Goal: Communication & Community: Answer question/provide support

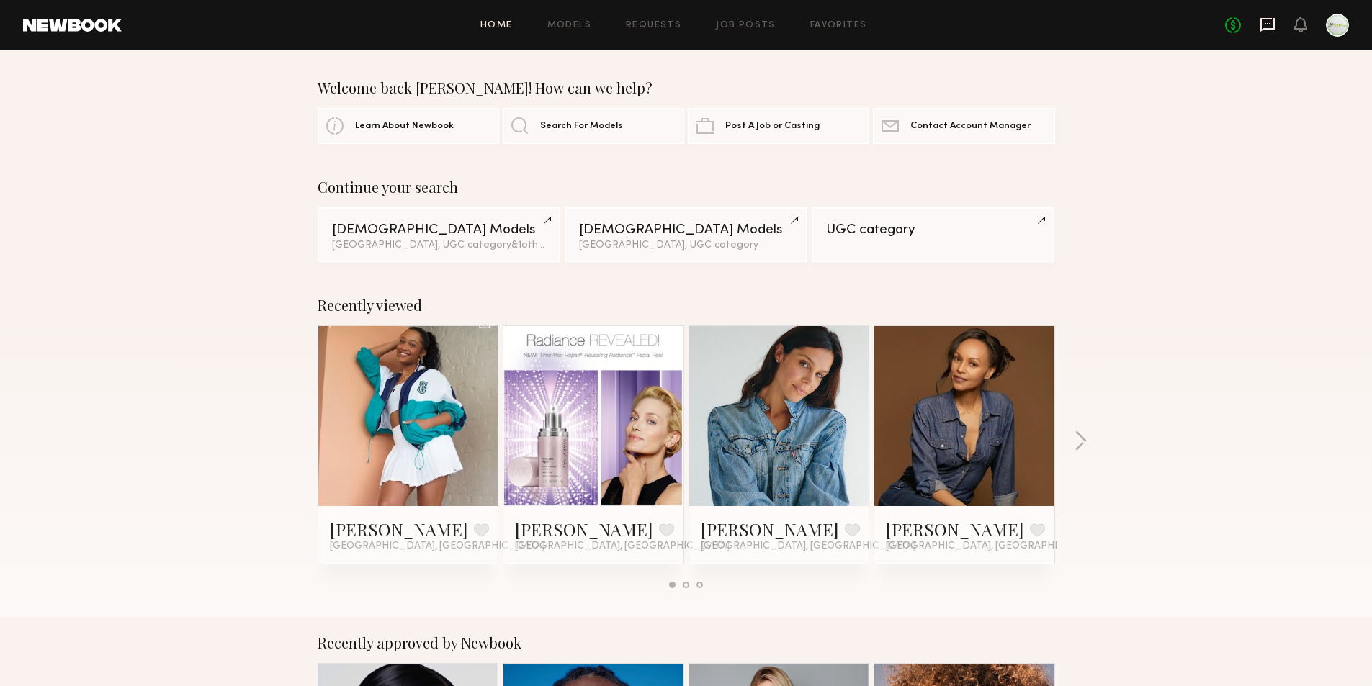
click at [1263, 28] on icon at bounding box center [1268, 25] width 14 height 14
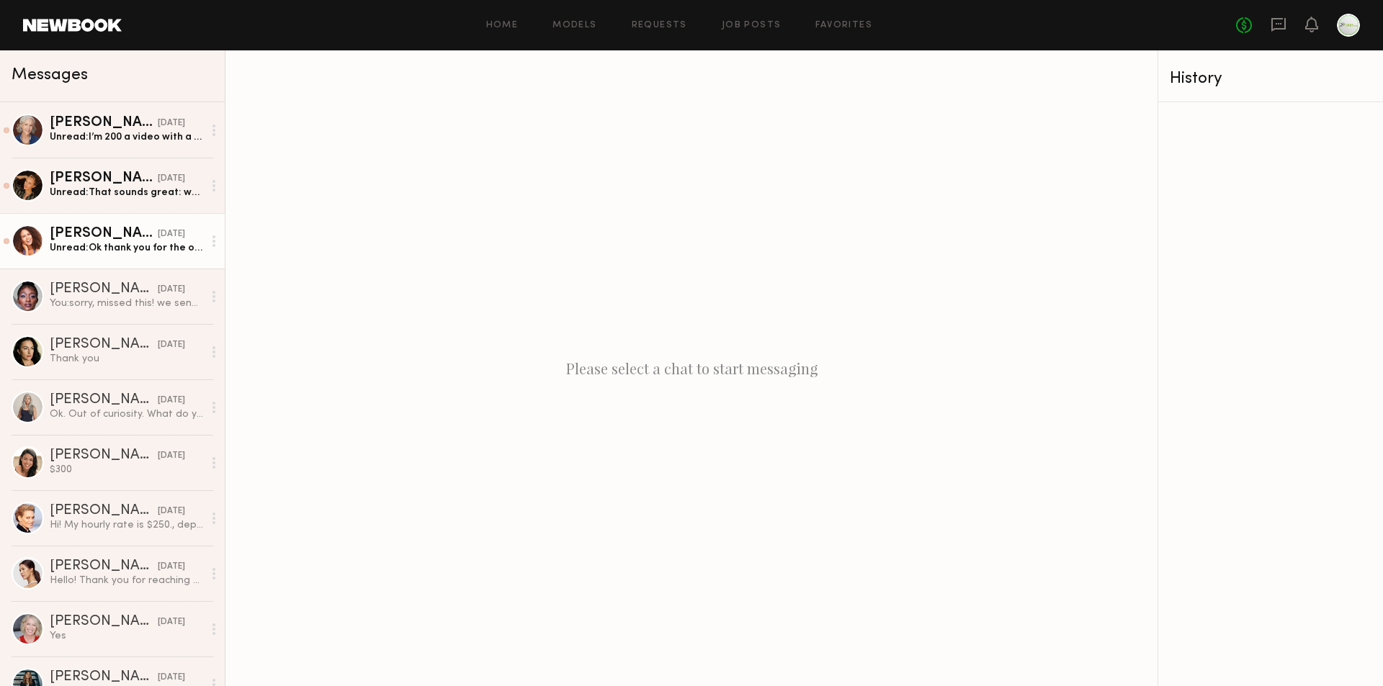
click at [80, 241] on div "[PERSON_NAME]" at bounding box center [104, 234] width 108 height 14
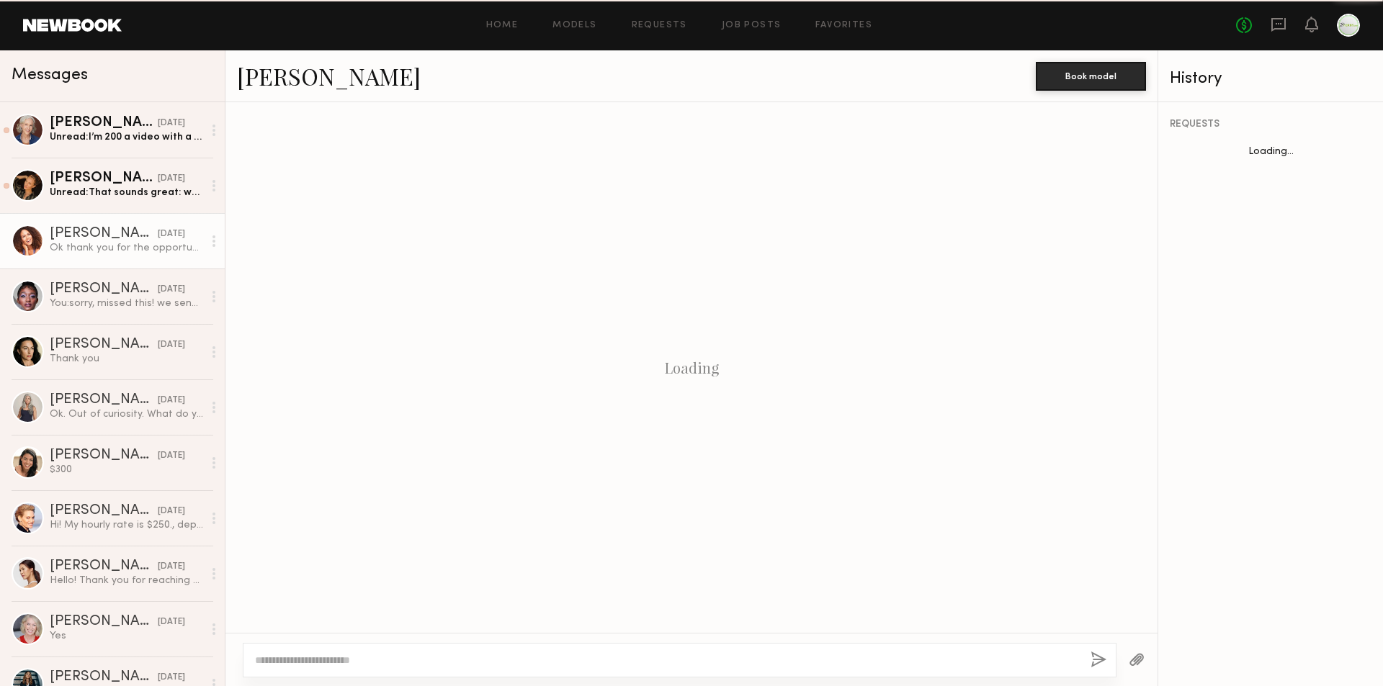
scroll to position [1119, 0]
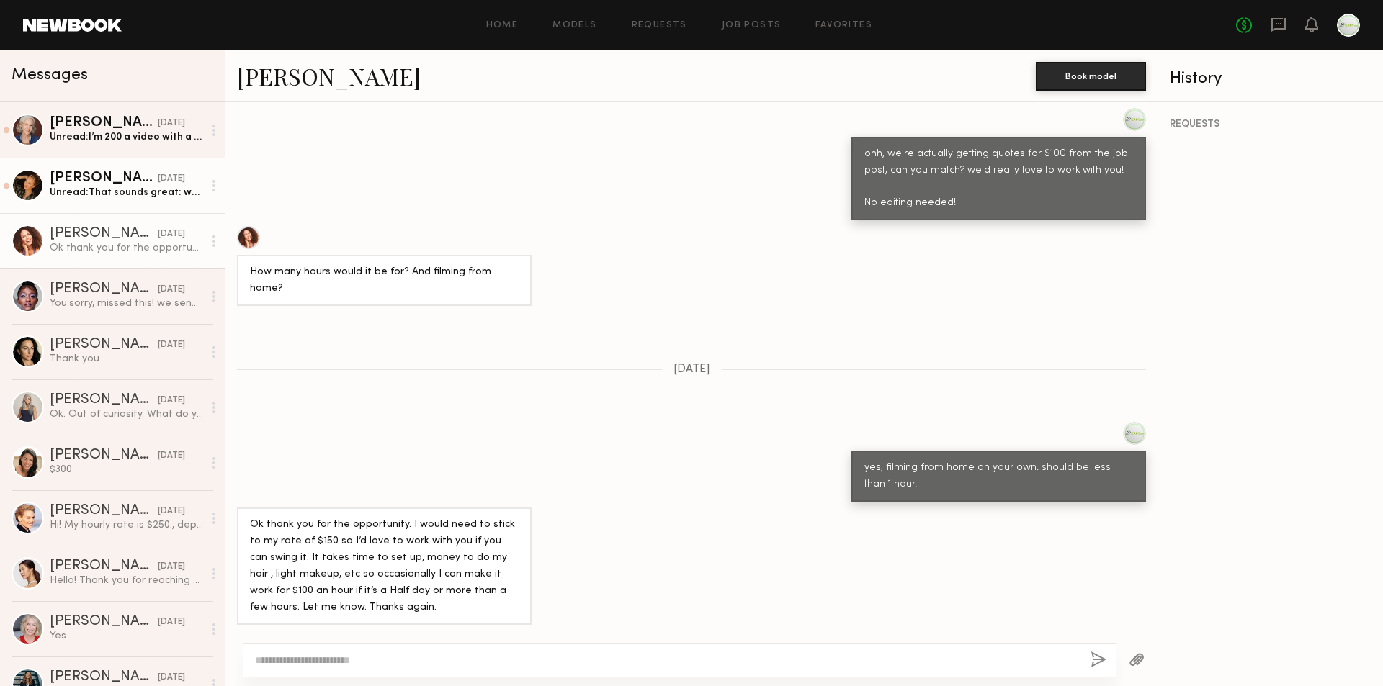
click at [66, 186] on div "Sarah K." at bounding box center [104, 178] width 108 height 14
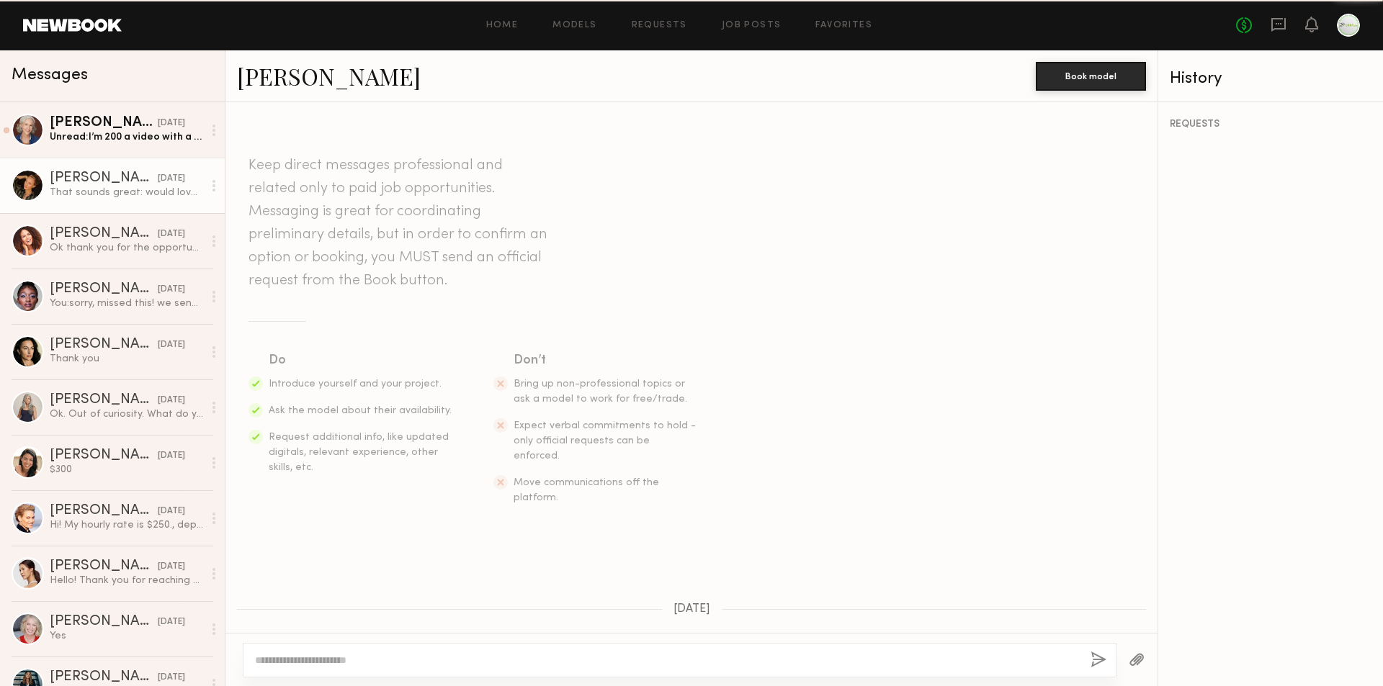
scroll to position [696, 0]
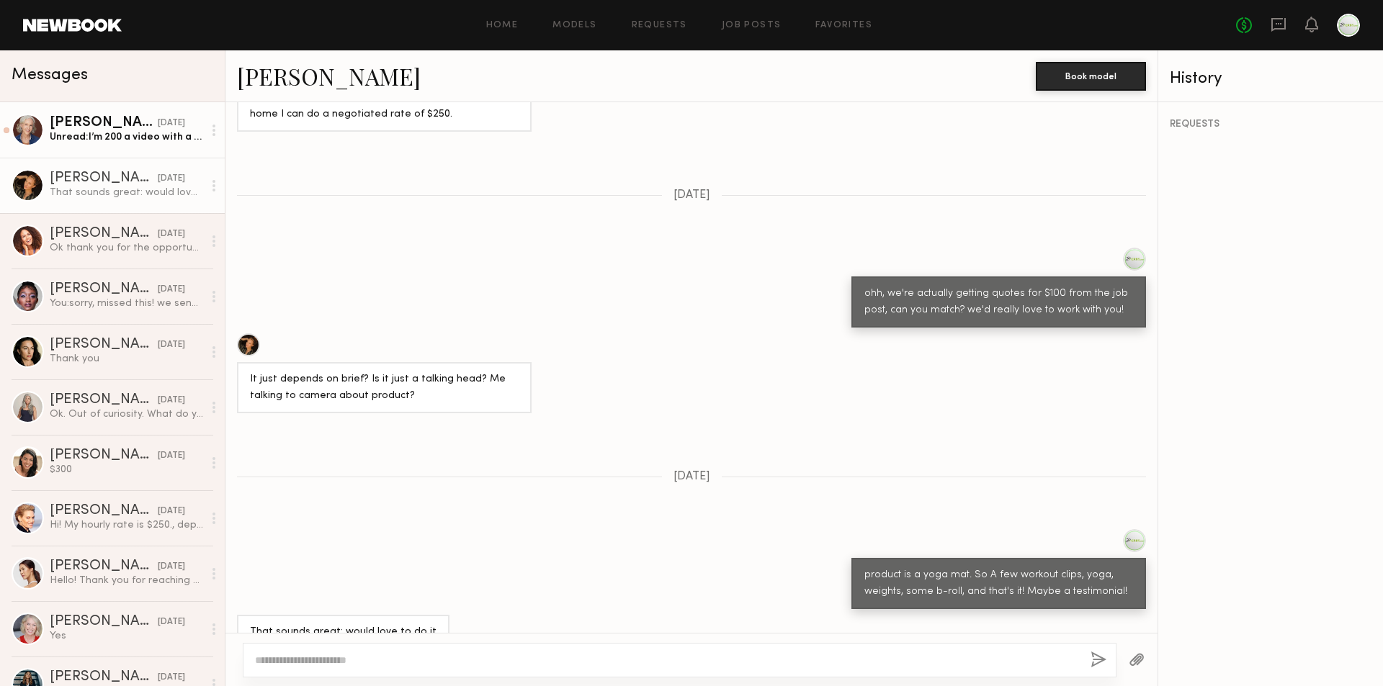
click at [134, 133] on div "Unread: I’m 200 a video with a minimum of 4 videos. Let me know if that works f…" at bounding box center [126, 137] width 153 height 14
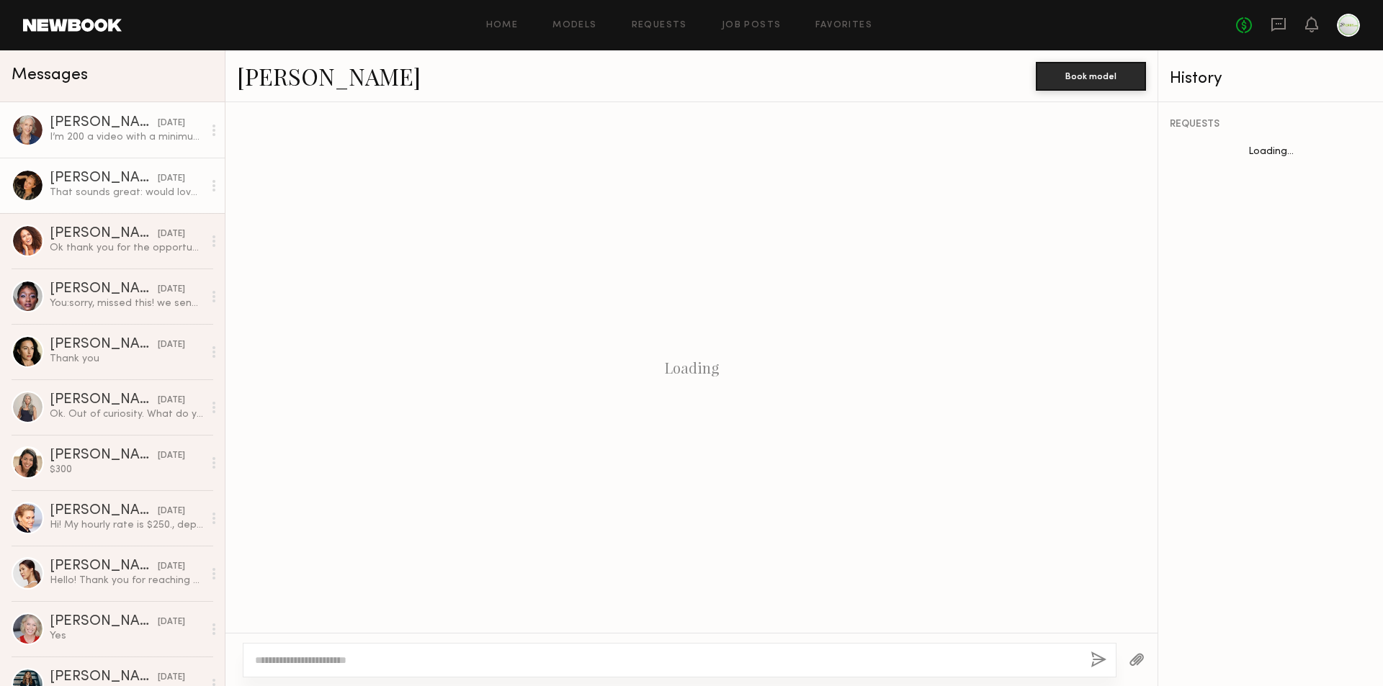
scroll to position [875, 0]
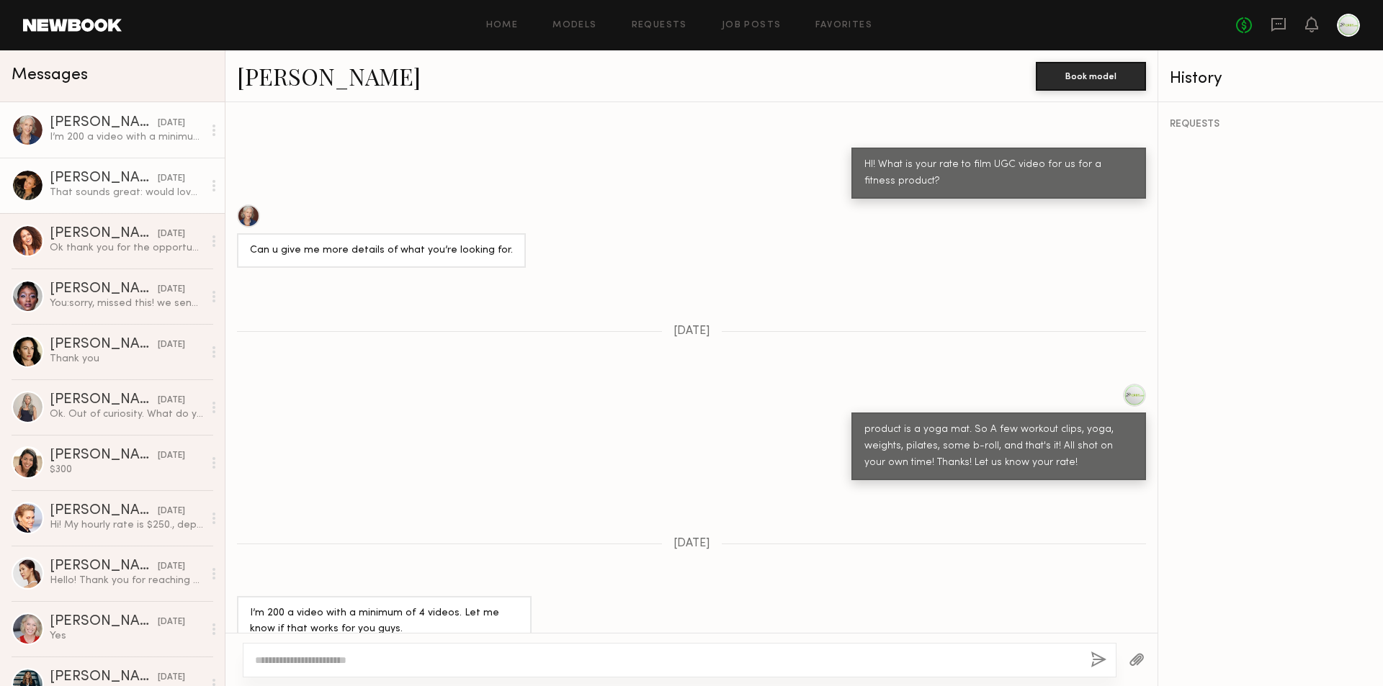
click at [125, 171] on div "Sarah K." at bounding box center [104, 178] width 108 height 14
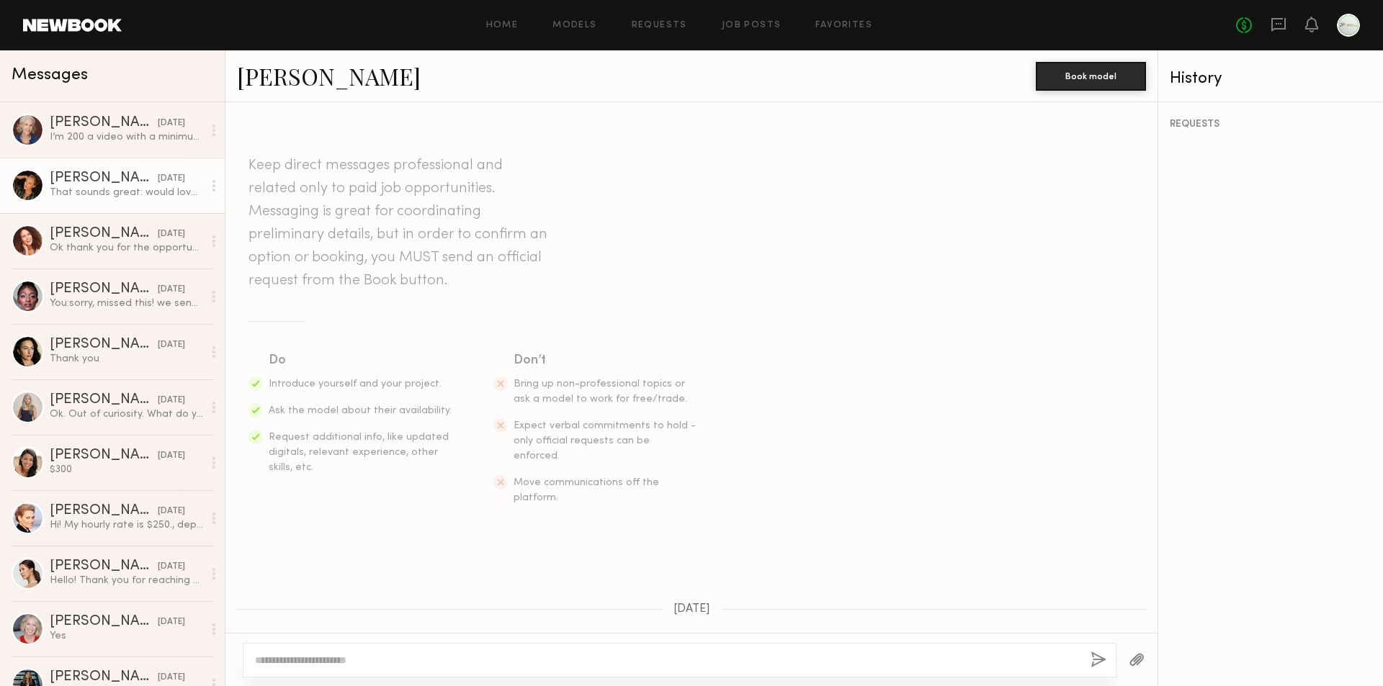
scroll to position [696, 0]
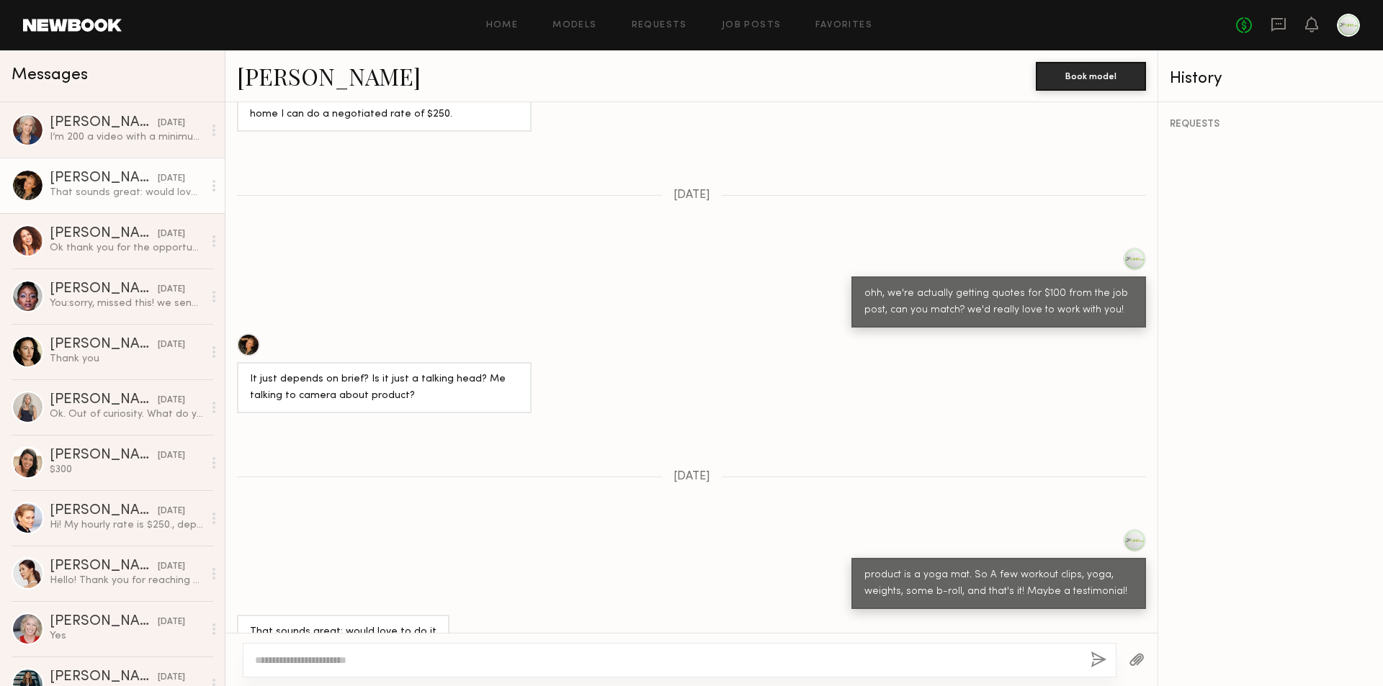
click at [246, 334] on div at bounding box center [248, 345] width 23 height 23
click at [427, 657] on textarea at bounding box center [667, 660] width 824 height 14
type textarea "**********"
click at [1094, 657] on button "button" at bounding box center [1099, 661] width 16 height 18
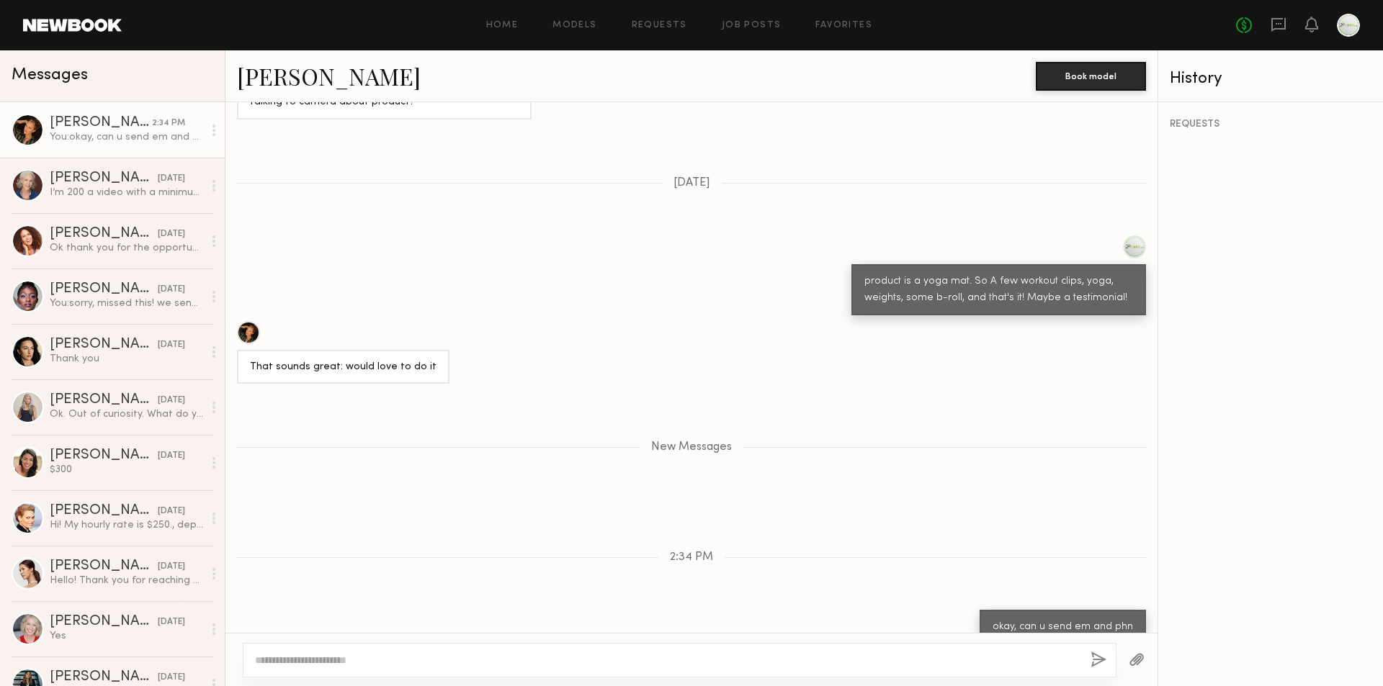
click at [896, 655] on textarea at bounding box center [667, 660] width 824 height 14
drag, startPoint x: 335, startPoint y: 662, endPoint x: 298, endPoint y: 657, distance: 37.1
click at [298, 657] on textarea "**********" at bounding box center [667, 660] width 824 height 14
type textarea "**********"
click at [1093, 658] on button "button" at bounding box center [1099, 661] width 16 height 18
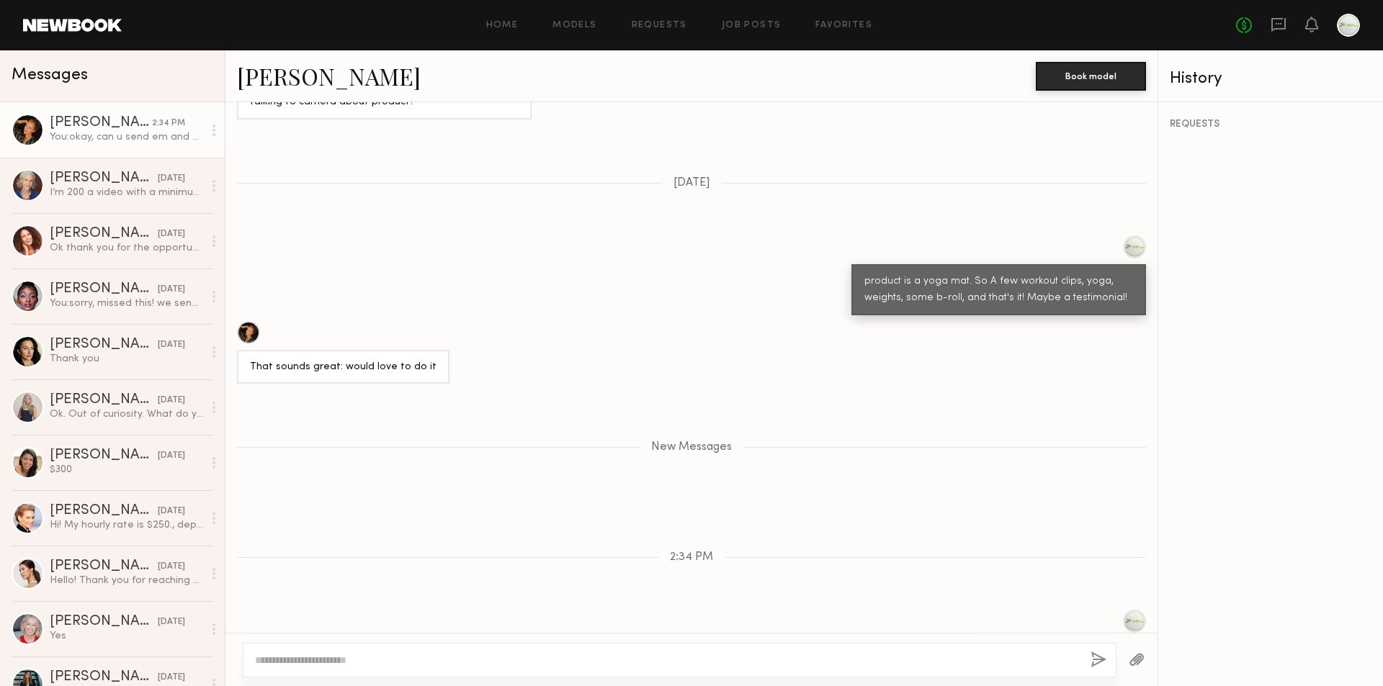
scroll to position [1059, 0]
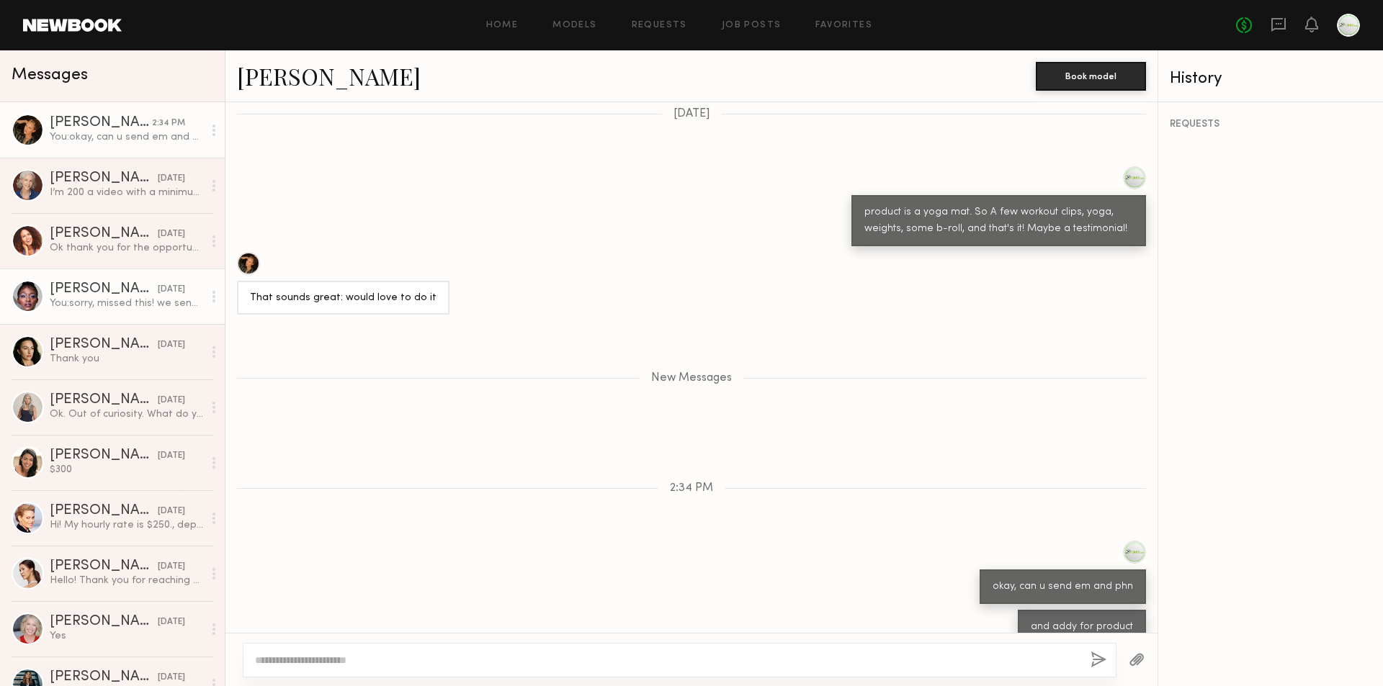
click at [158, 291] on div "08/27/2025" at bounding box center [171, 290] width 27 height 14
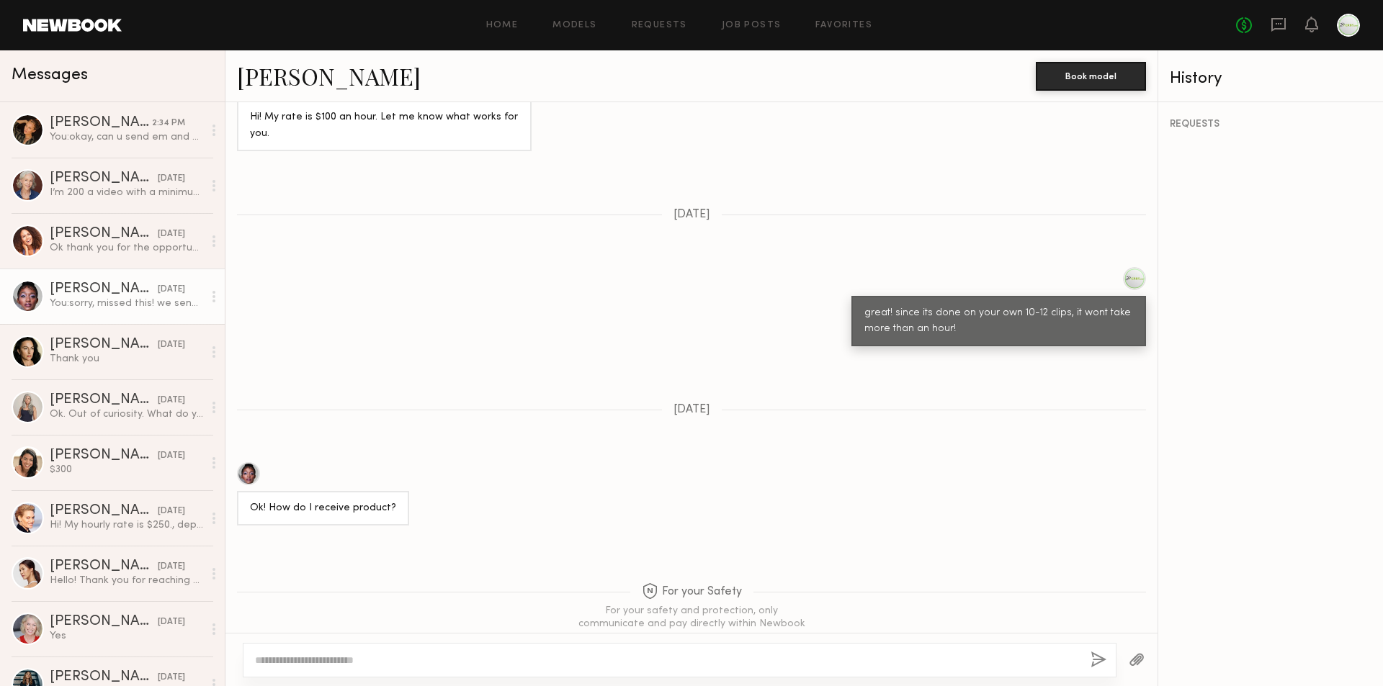
scroll to position [1019, 0]
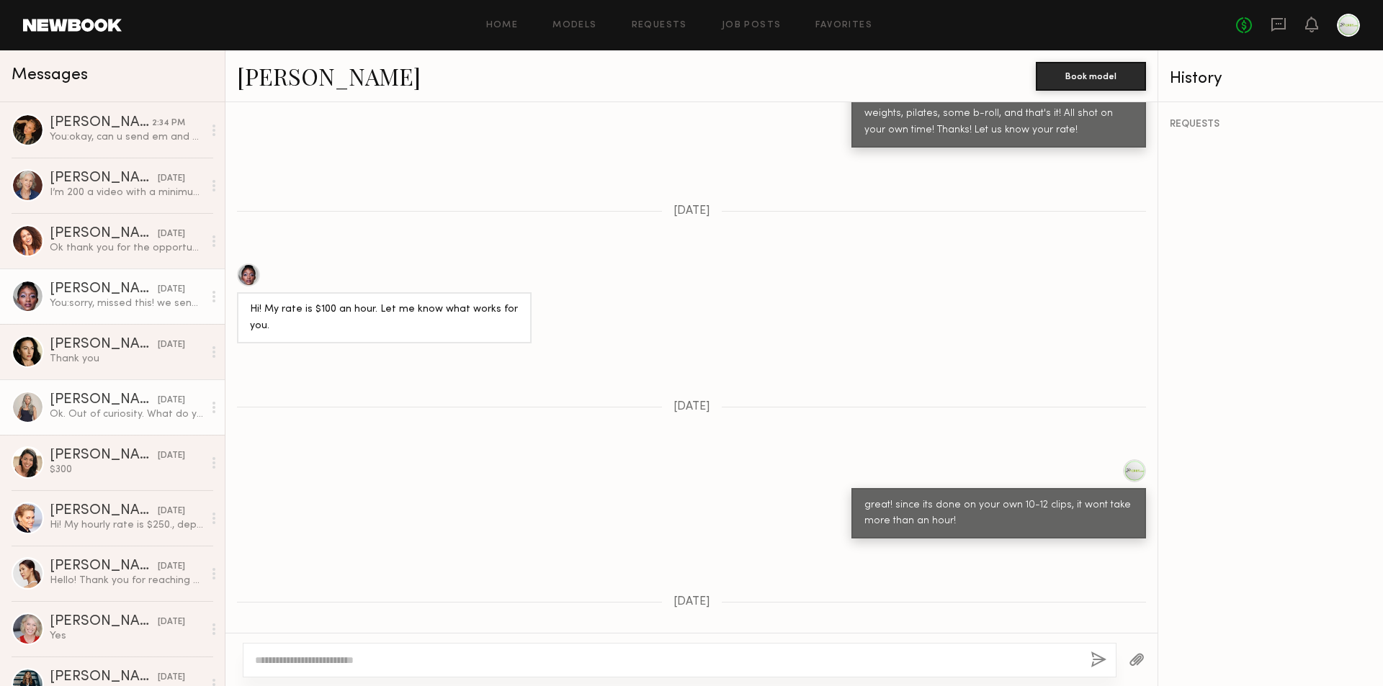
click at [98, 406] on div "Renita G." at bounding box center [104, 400] width 108 height 14
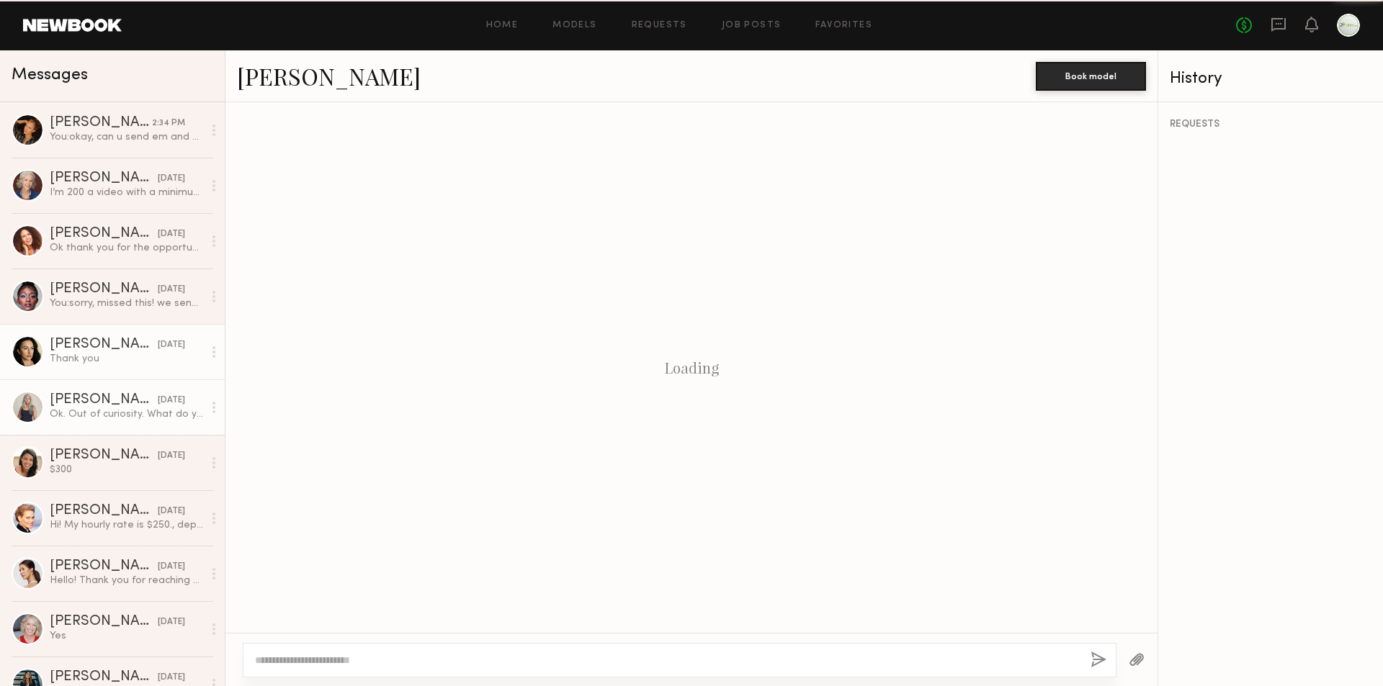
scroll to position [657, 0]
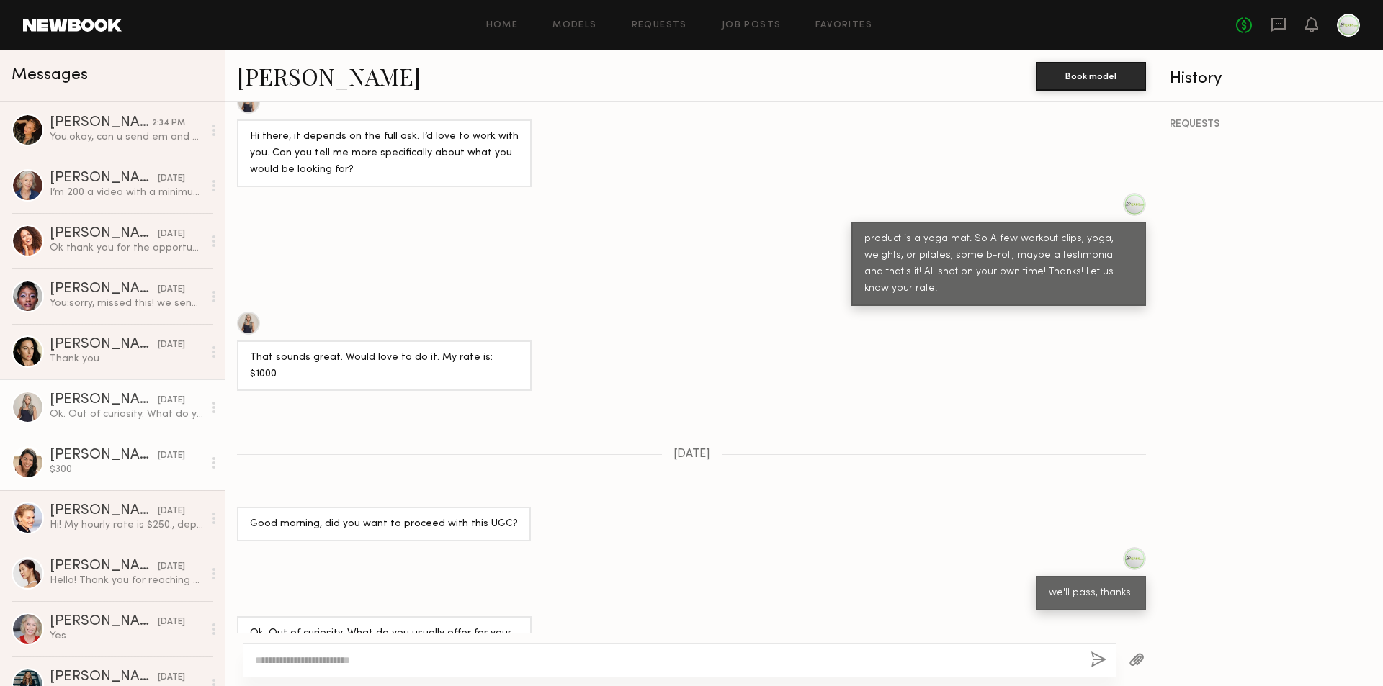
click at [105, 449] on div "Sylvia W." at bounding box center [104, 456] width 108 height 14
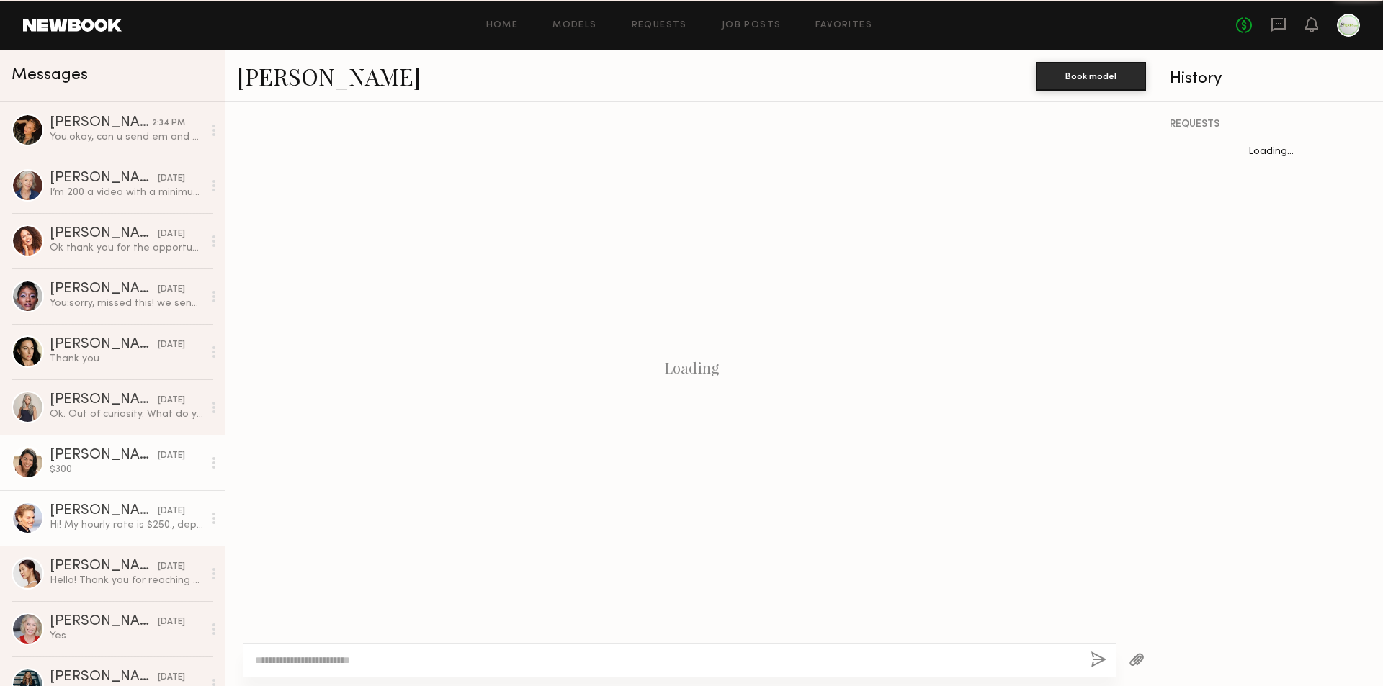
scroll to position [446, 0]
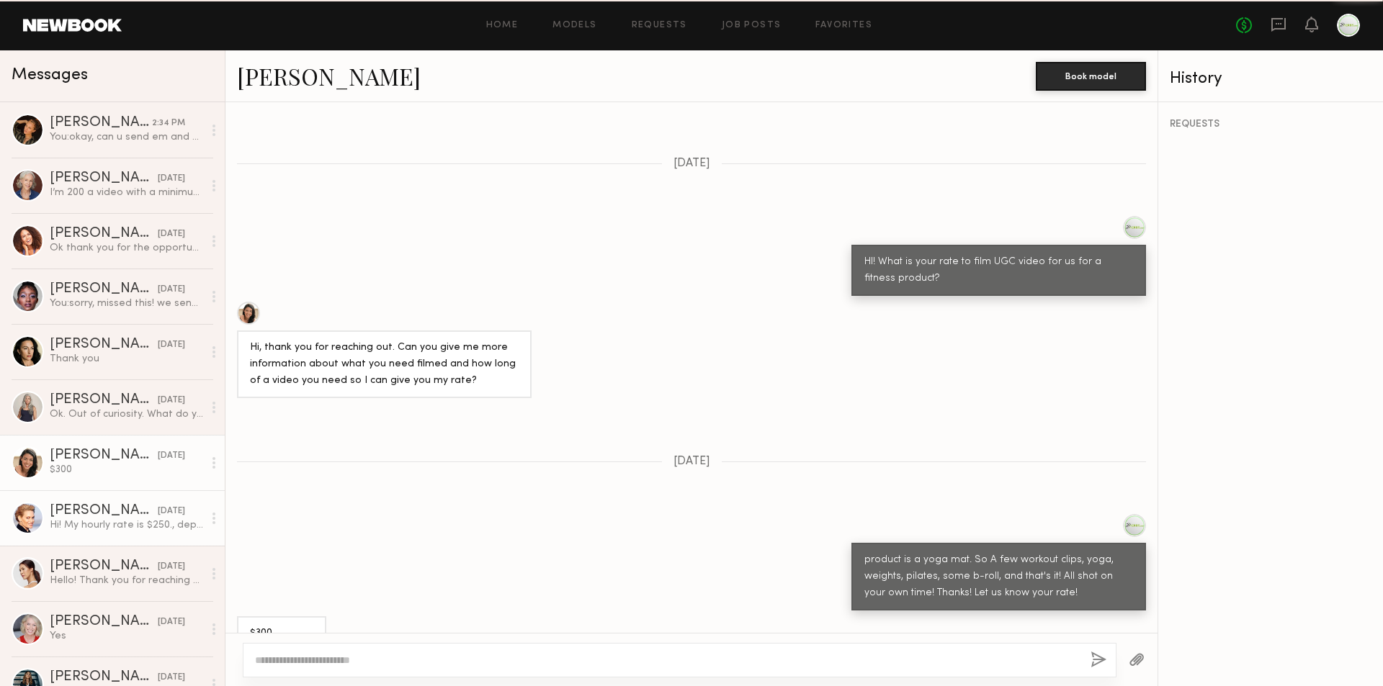
click at [98, 511] on div "Odile C." at bounding box center [104, 511] width 108 height 14
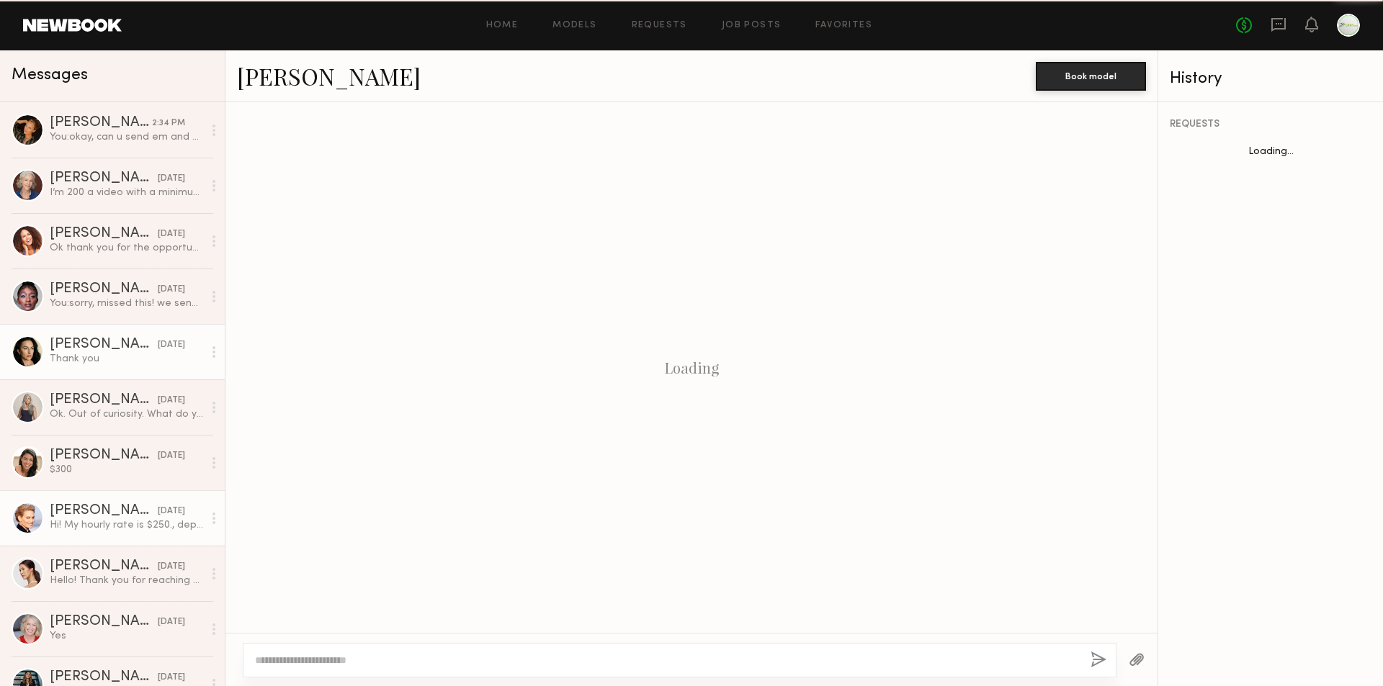
scroll to position [274, 0]
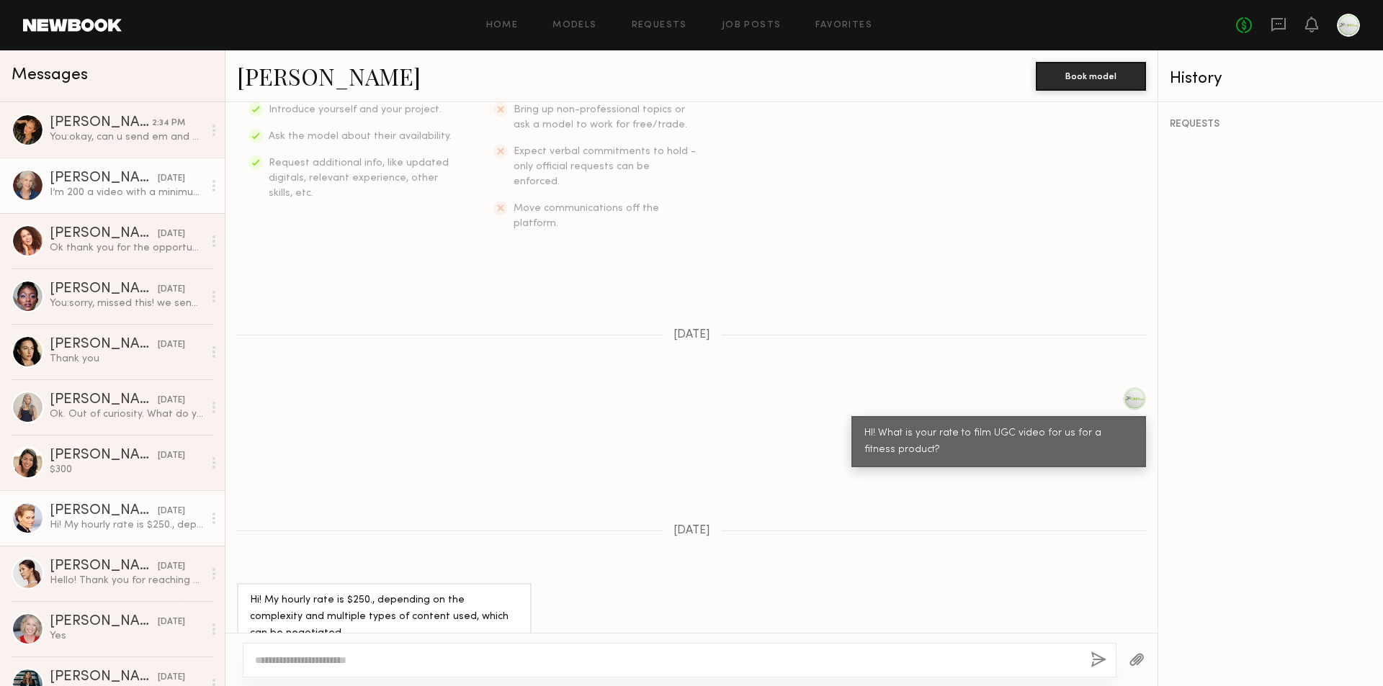
click at [97, 176] on div "Holly K." at bounding box center [104, 178] width 108 height 14
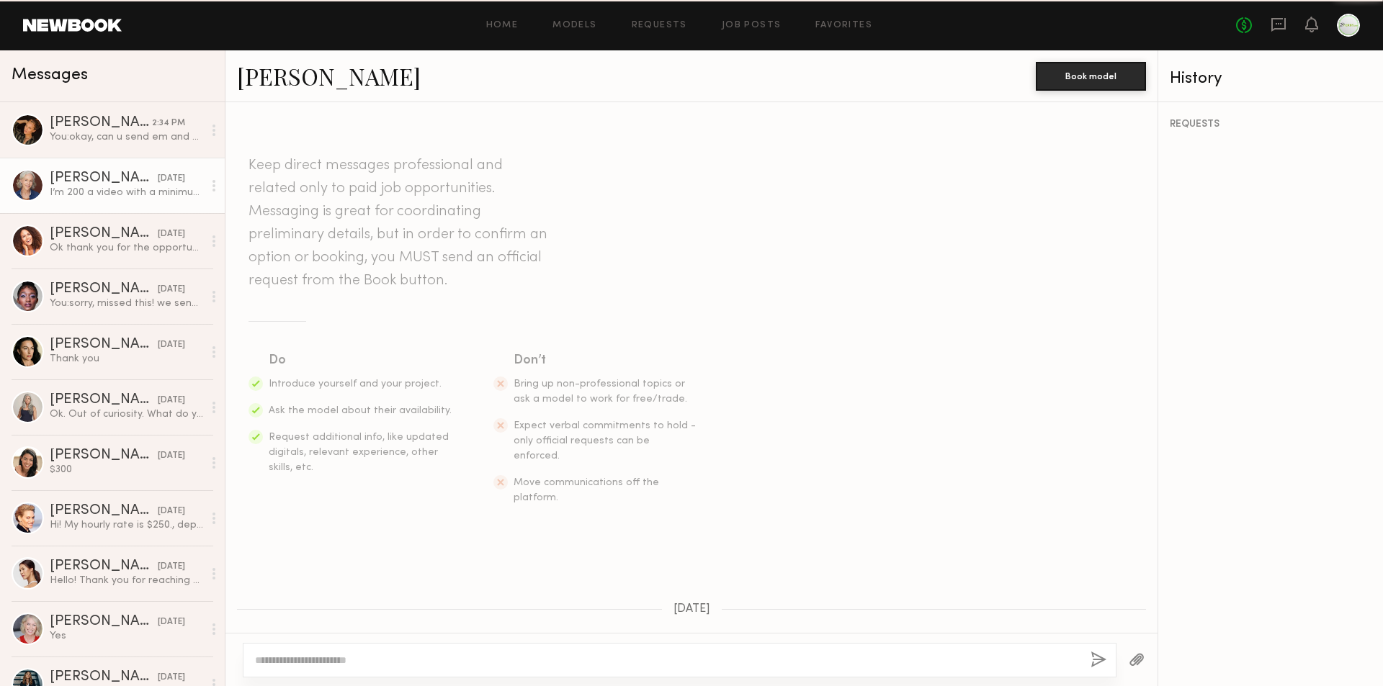
scroll to position [875, 0]
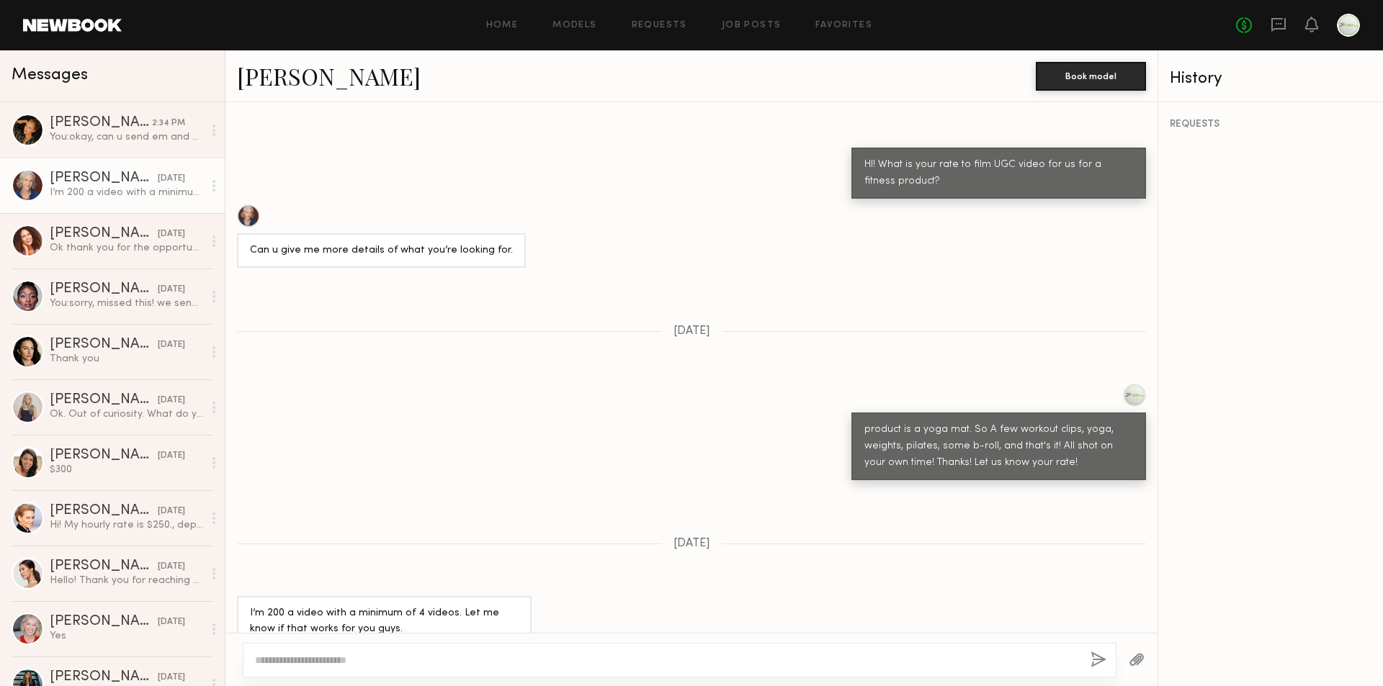
click at [362, 667] on textarea at bounding box center [667, 660] width 824 height 14
click at [363, 666] on textarea at bounding box center [667, 660] width 824 height 14
type textarea "*"
type textarea "**********"
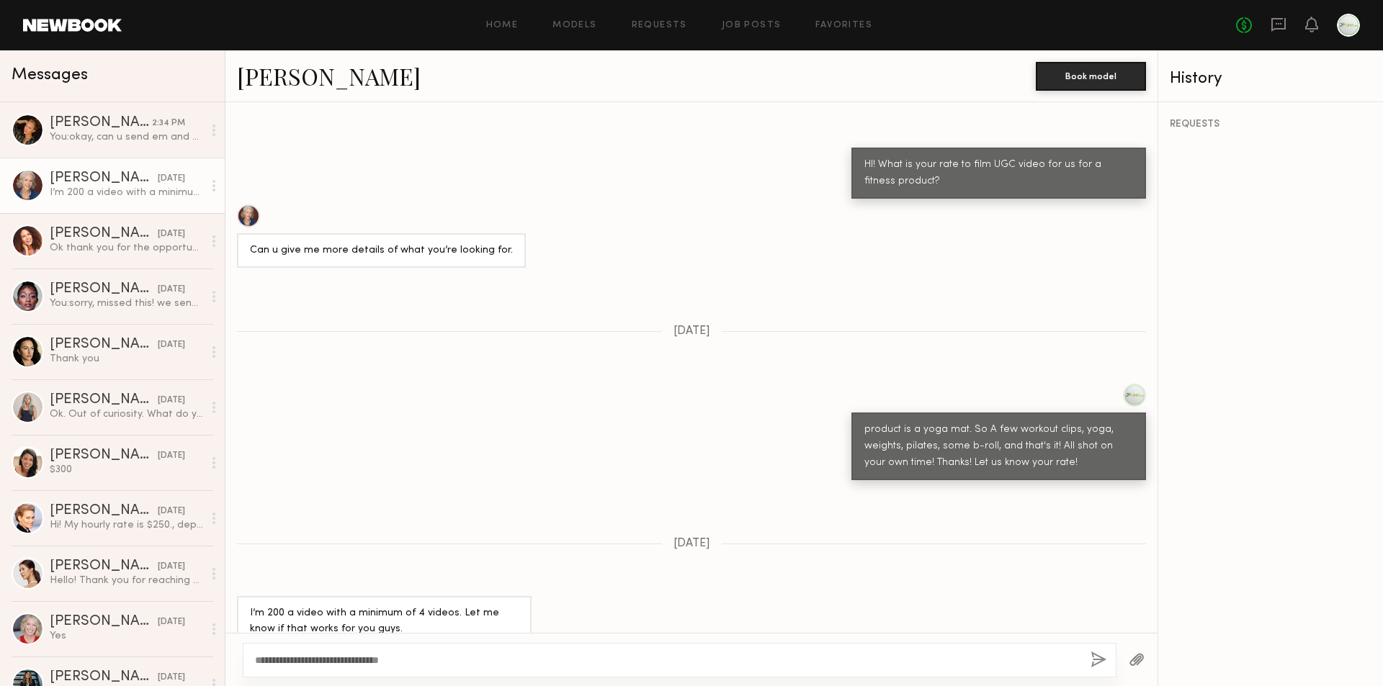
click at [1103, 666] on button "button" at bounding box center [1099, 661] width 16 height 18
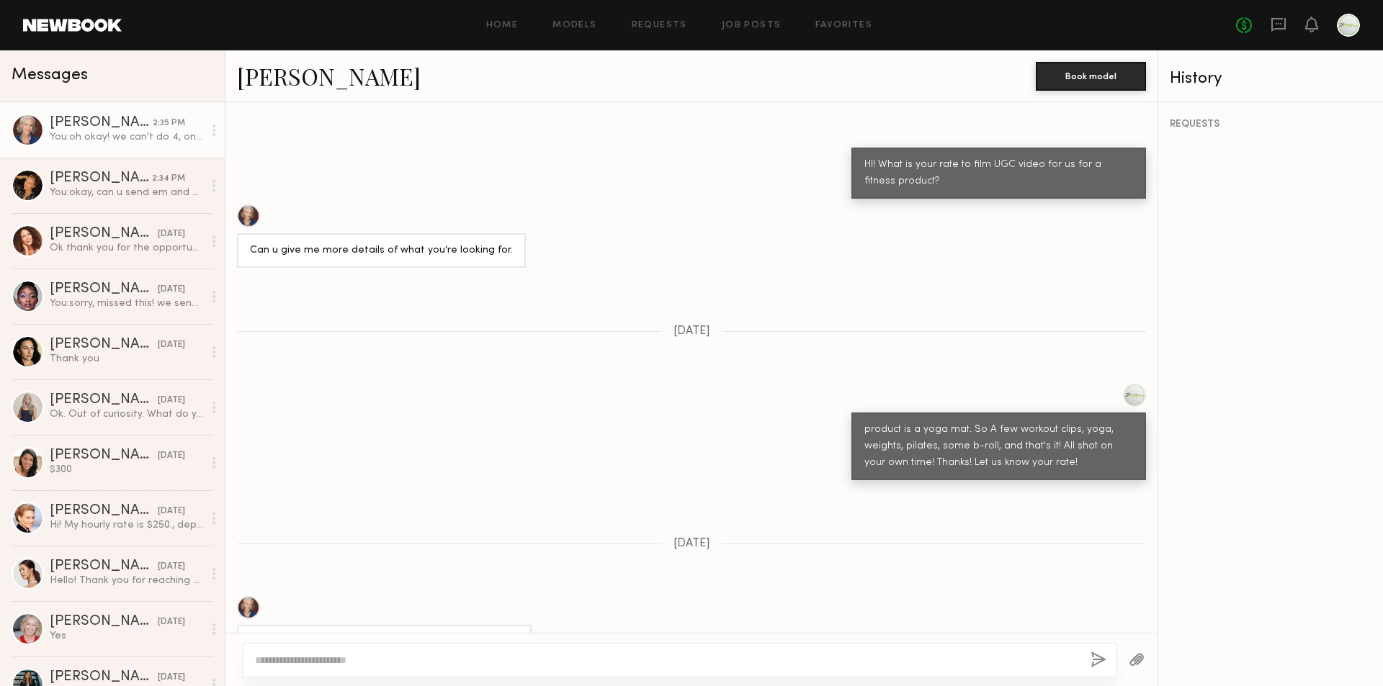
scroll to position [1169, 0]
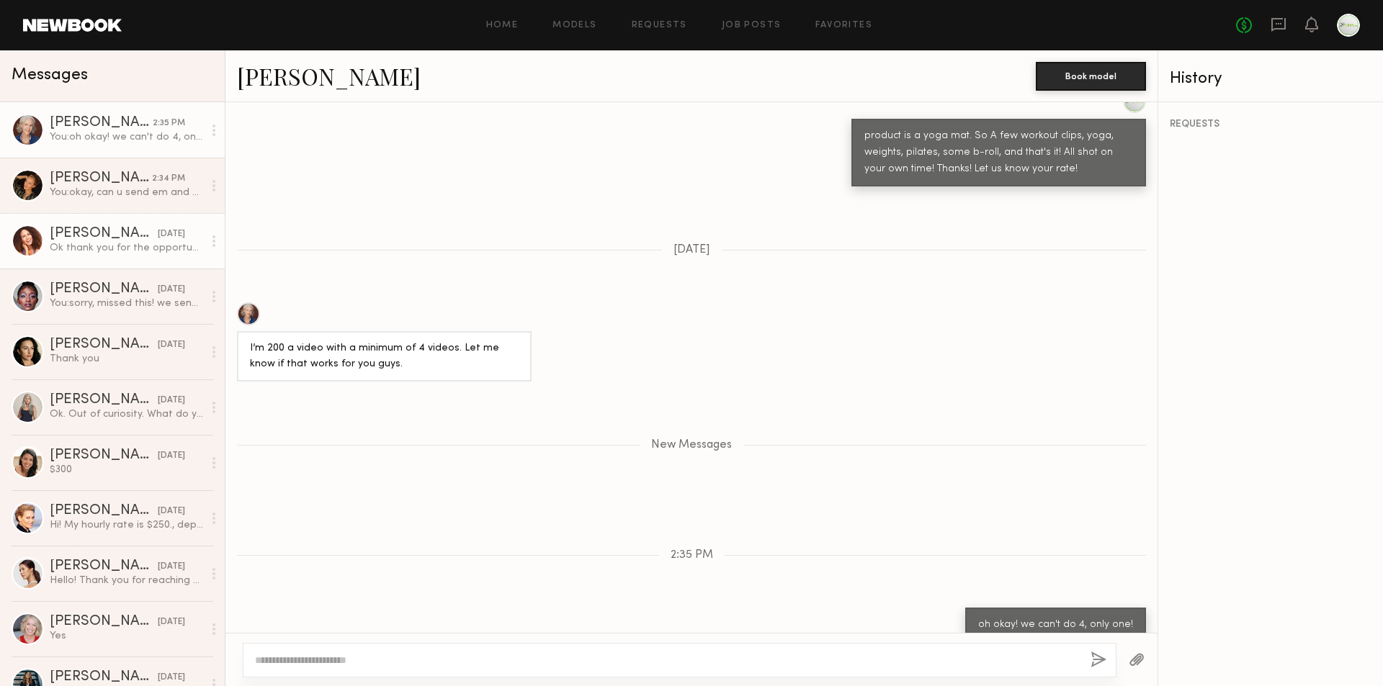
click at [103, 248] on div "Ok thank you for the opportunity. I would need to stick to my rate of $150 so I…" at bounding box center [126, 248] width 153 height 14
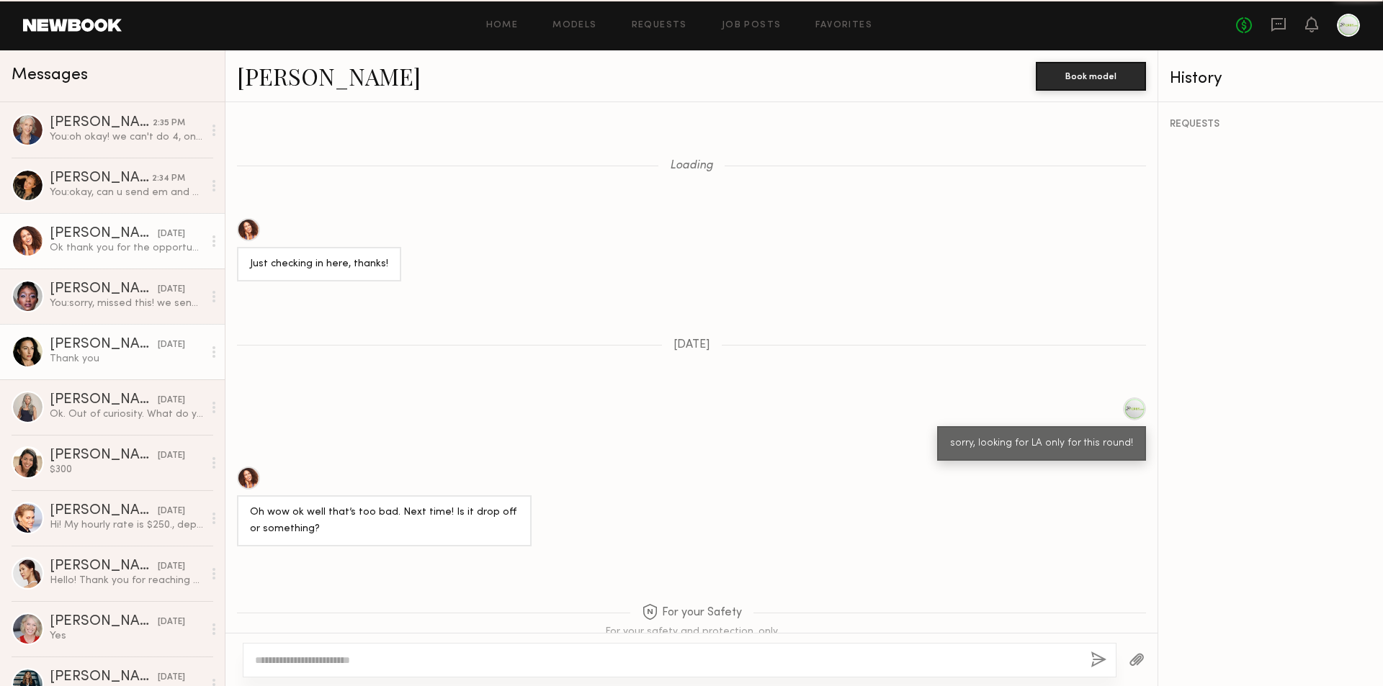
scroll to position [1119, 0]
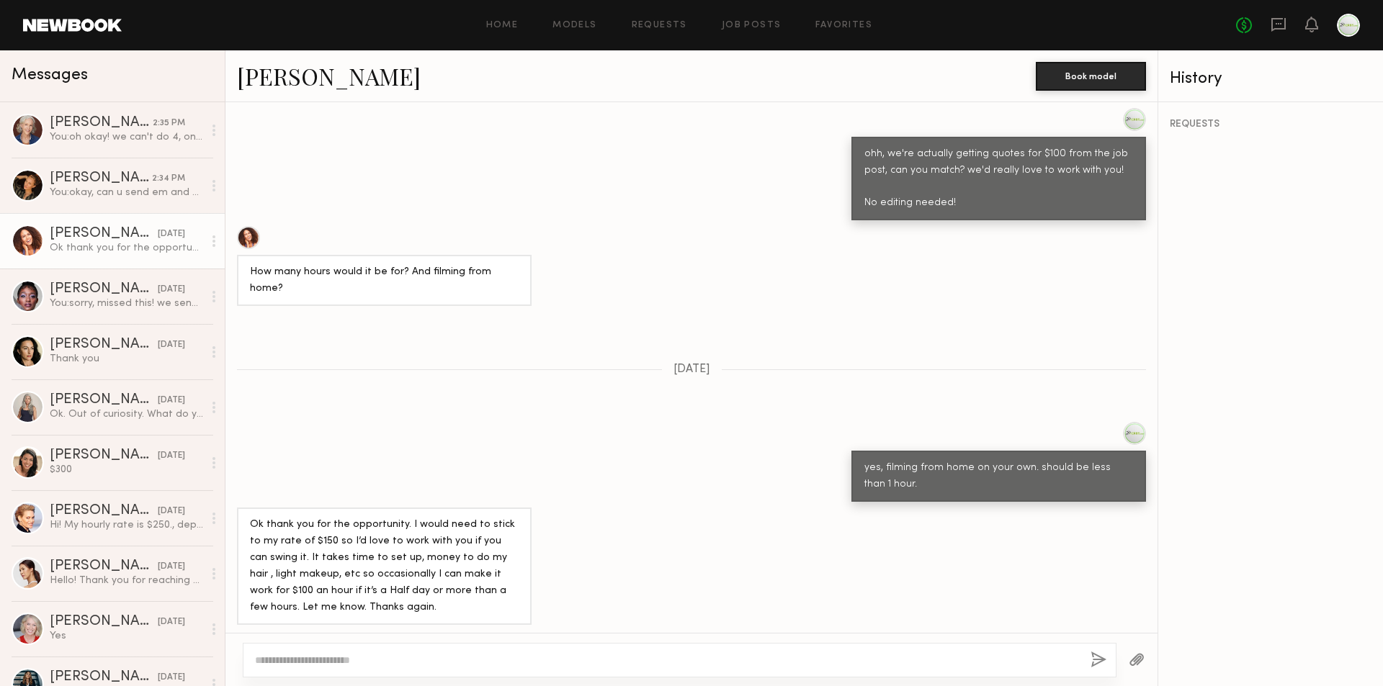
click at [249, 246] on div at bounding box center [248, 237] width 23 height 23
